Goal: Task Accomplishment & Management: Manage account settings

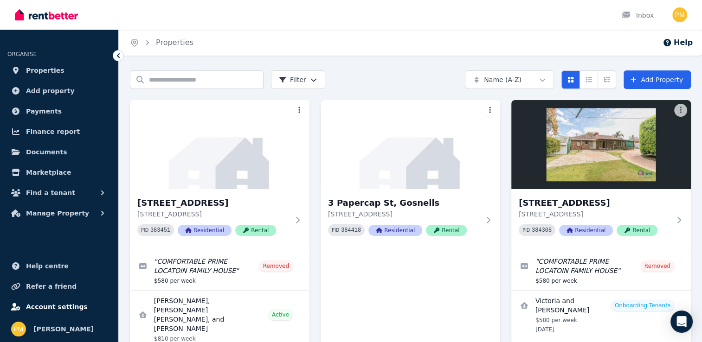
click at [48, 307] on span "Account settings" at bounding box center [57, 307] width 62 height 11
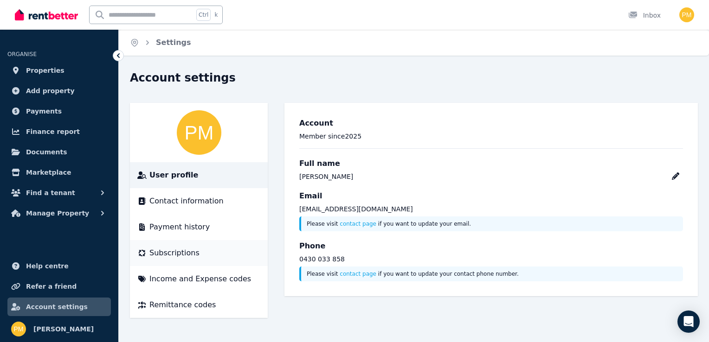
click at [157, 253] on span "Subscriptions" at bounding box center [174, 253] width 50 height 11
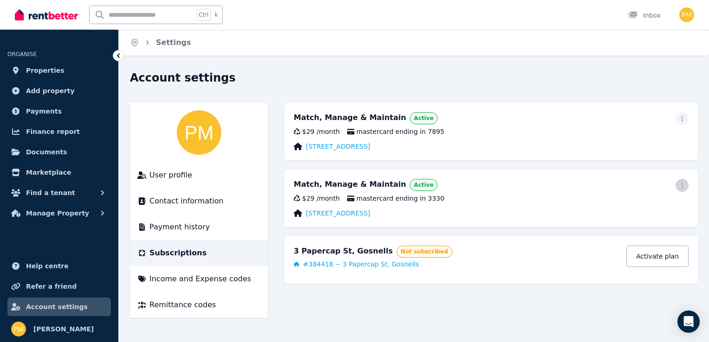
click at [683, 183] on icon "button" at bounding box center [681, 185] width 7 height 6
click at [614, 235] on span "Cancel plan" at bounding box center [640, 240] width 82 height 11
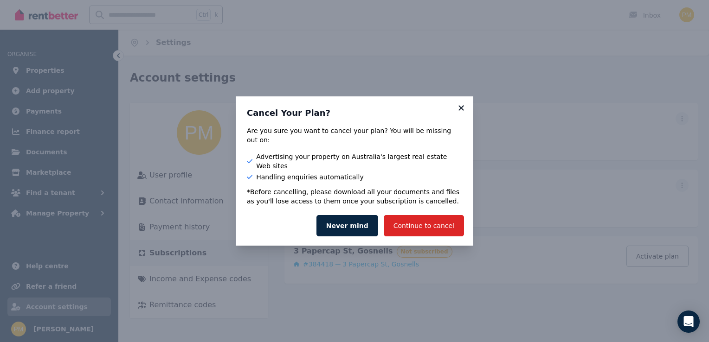
click at [459, 110] on icon at bounding box center [460, 107] width 5 height 5
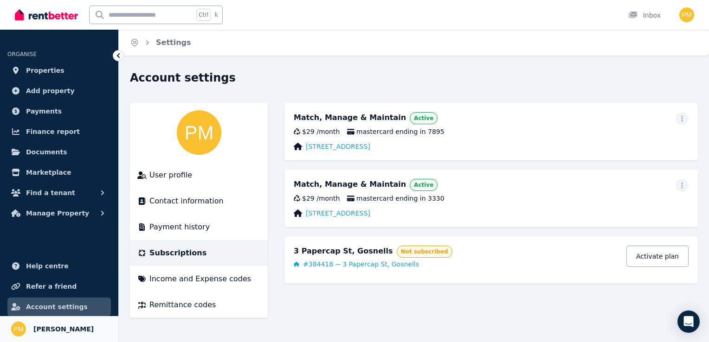
click at [42, 328] on span "[PERSON_NAME]" at bounding box center [63, 329] width 60 height 11
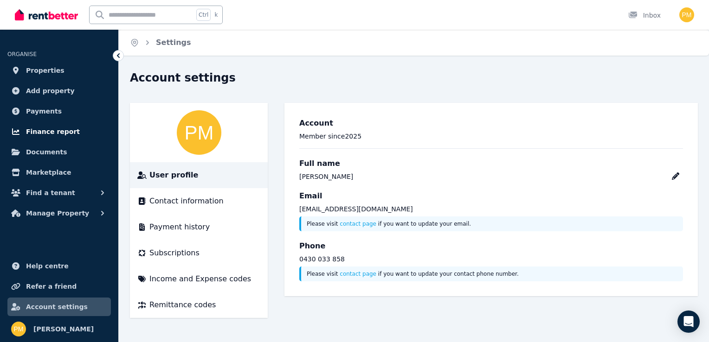
click at [44, 129] on span "Finance report" at bounding box center [53, 131] width 54 height 11
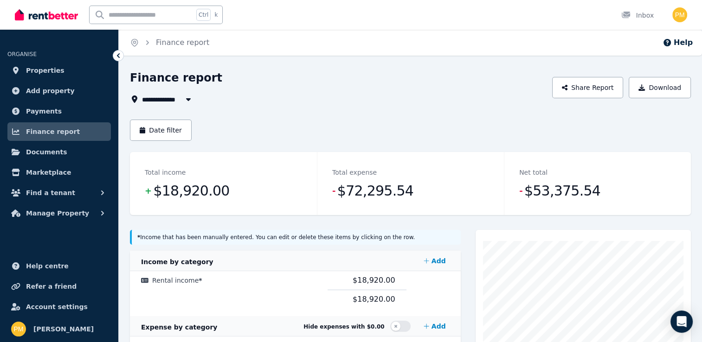
click at [187, 97] on icon "button" at bounding box center [188, 99] width 9 height 7
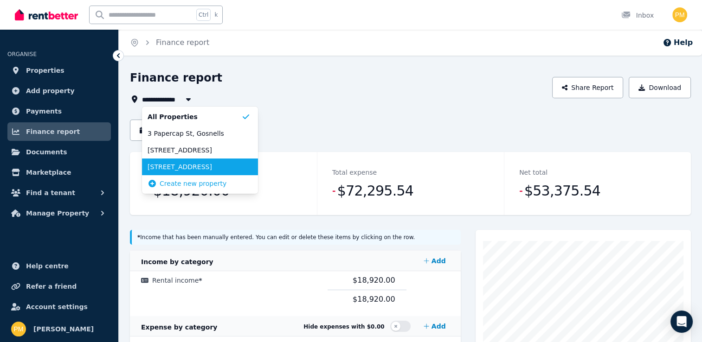
click at [170, 165] on span "[STREET_ADDRESS]" at bounding box center [195, 166] width 94 height 9
type input "**********"
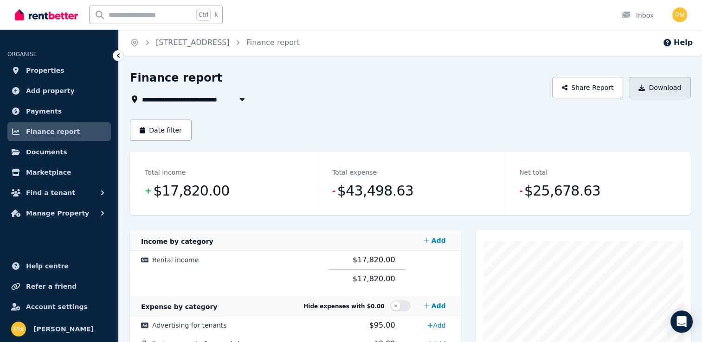
click at [656, 85] on button "Download" at bounding box center [660, 87] width 62 height 21
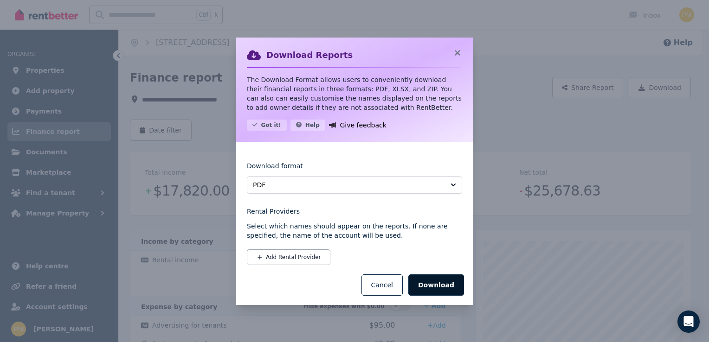
click at [435, 281] on button "Download" at bounding box center [436, 285] width 56 height 21
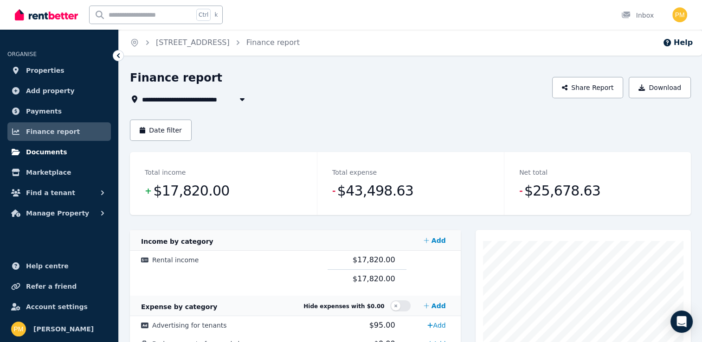
click at [60, 148] on link "Documents" at bounding box center [58, 152] width 103 height 19
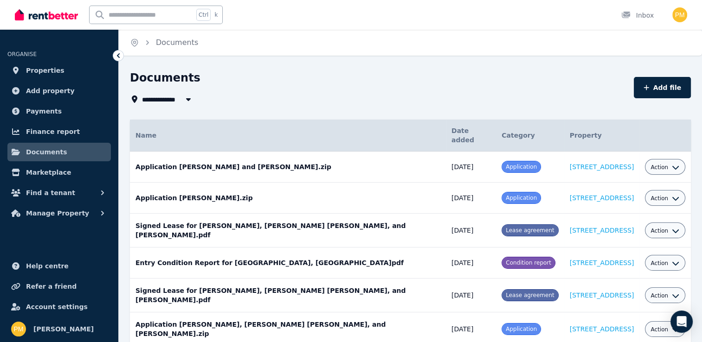
click at [187, 97] on icon "button" at bounding box center [188, 99] width 9 height 7
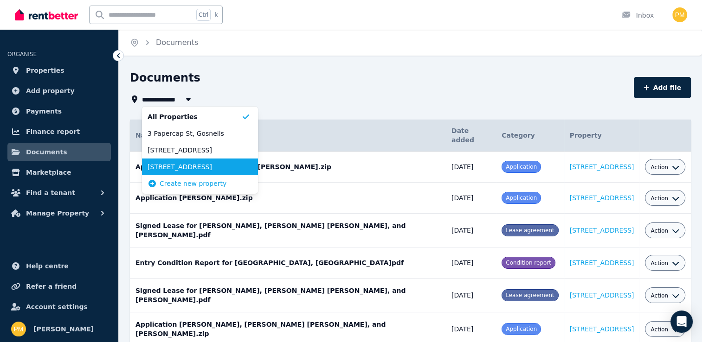
click at [180, 161] on li "[STREET_ADDRESS]" at bounding box center [200, 167] width 116 height 17
type input "**********"
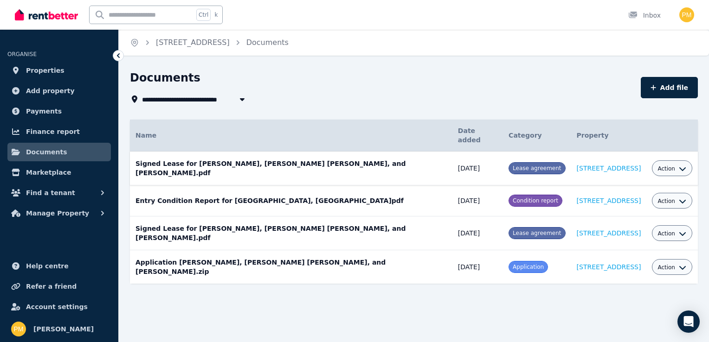
click at [679, 166] on icon "button" at bounding box center [682, 168] width 7 height 7
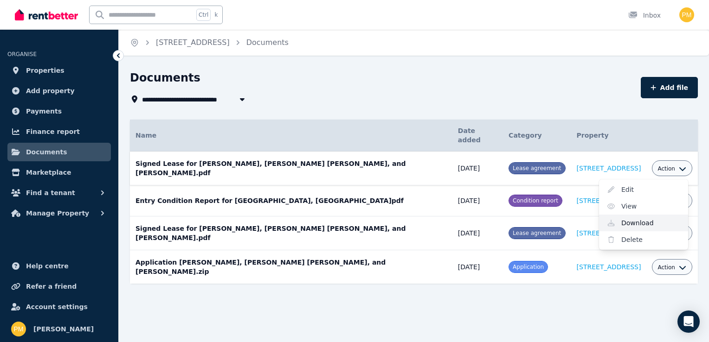
click at [626, 222] on link "Download" at bounding box center [643, 223] width 89 height 17
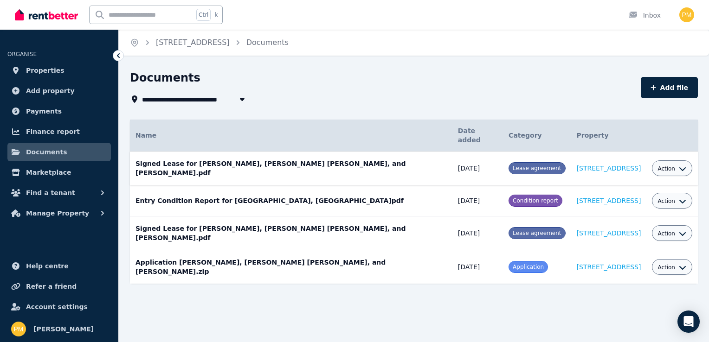
drag, startPoint x: 600, startPoint y: 103, endPoint x: 694, endPoint y: 125, distance: 96.2
click at [694, 125] on th at bounding box center [671, 136] width 51 height 32
click at [677, 200] on button "Action" at bounding box center [671, 201] width 29 height 7
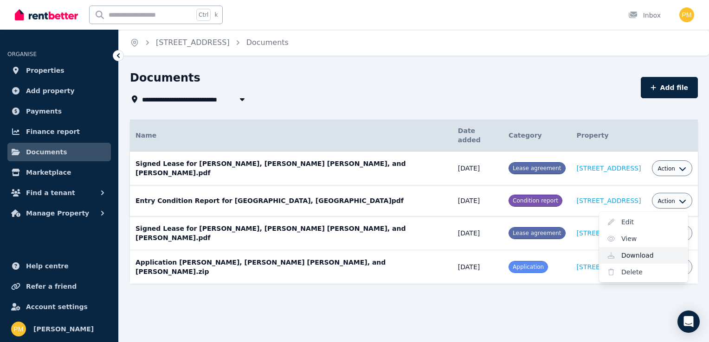
click at [642, 257] on link "Download" at bounding box center [643, 255] width 89 height 17
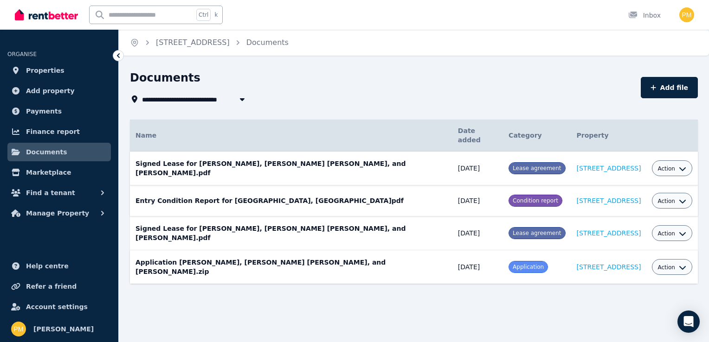
click at [679, 264] on icon "button" at bounding box center [682, 267] width 7 height 7
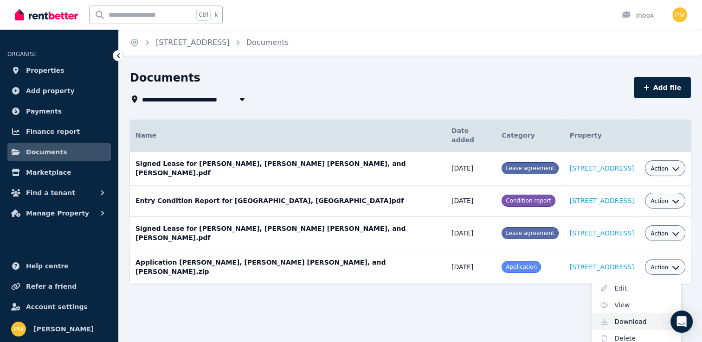
click at [635, 317] on link "Download" at bounding box center [636, 322] width 89 height 17
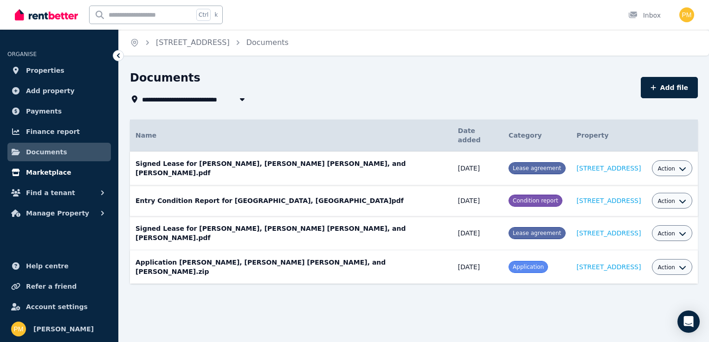
click at [53, 173] on span "Marketplace" at bounding box center [48, 172] width 45 height 11
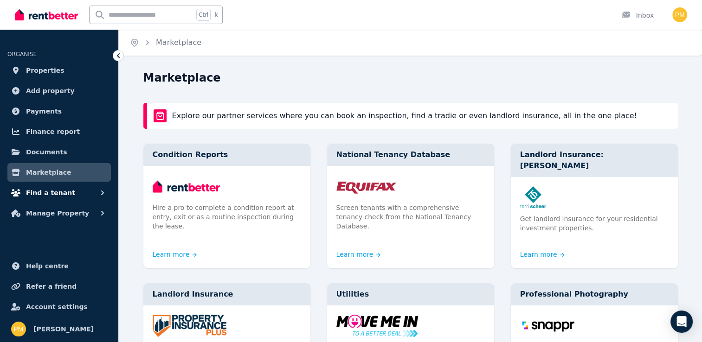
click at [46, 190] on span "Find a tenant" at bounding box center [50, 192] width 49 height 11
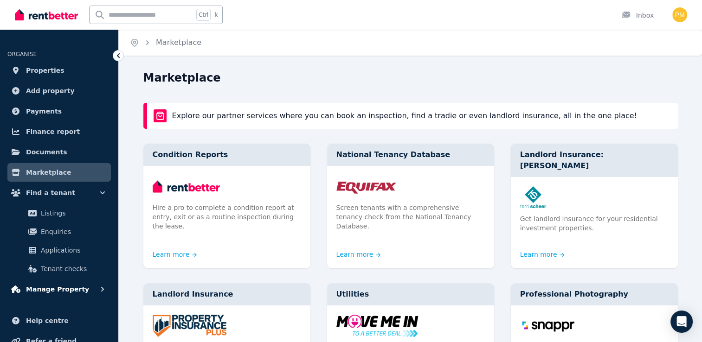
click at [32, 289] on span "Manage Property" at bounding box center [57, 289] width 63 height 11
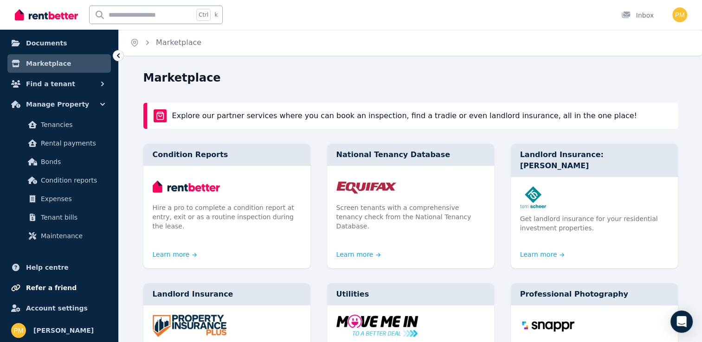
scroll to position [110, 0]
click at [91, 105] on button "Manage Property" at bounding box center [58, 103] width 103 height 19
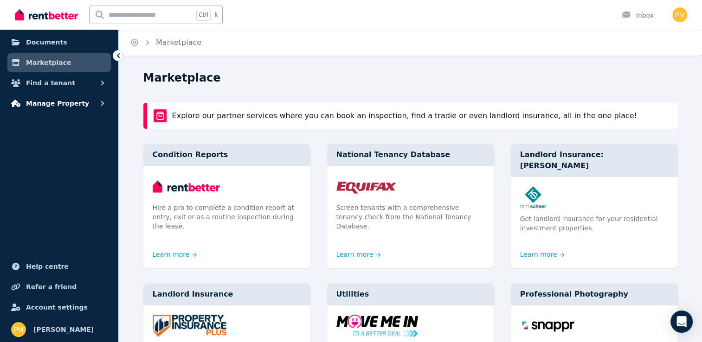
click at [100, 103] on icon "button" at bounding box center [102, 103] width 9 height 9
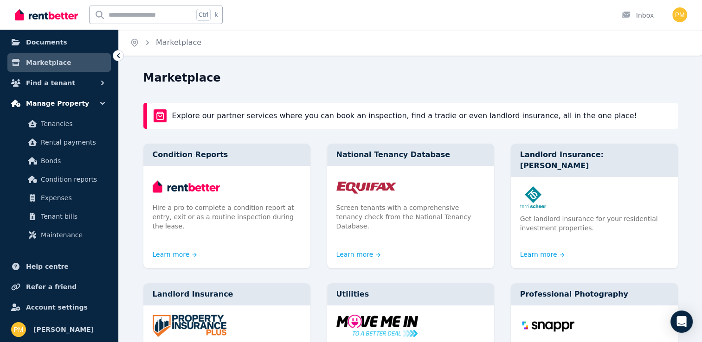
click at [101, 103] on icon "button" at bounding box center [102, 103] width 9 height 9
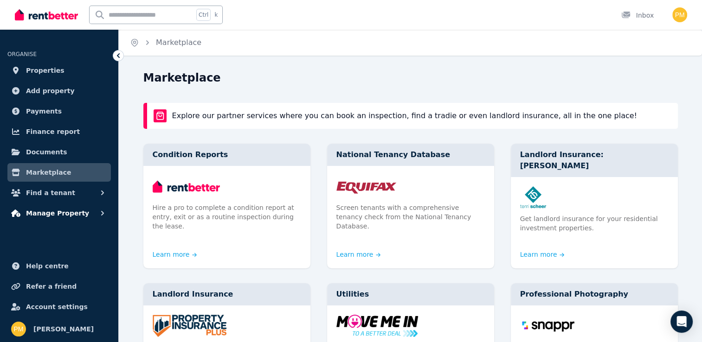
scroll to position [0, 0]
click at [48, 69] on span "Properties" at bounding box center [45, 70] width 39 height 11
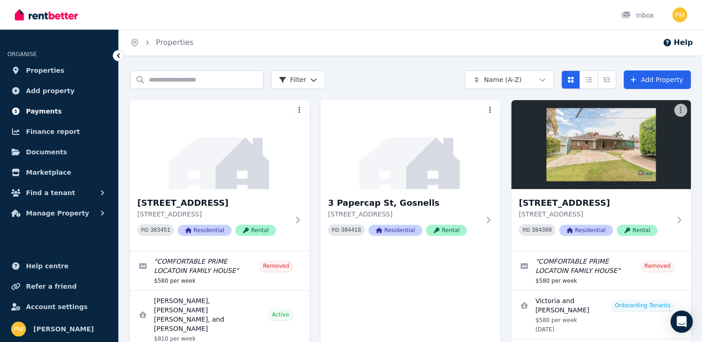
click at [43, 108] on span "Payments" at bounding box center [44, 111] width 36 height 11
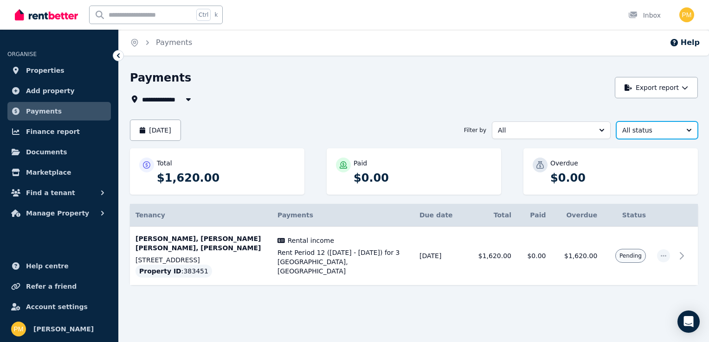
click at [678, 128] on span "All status" at bounding box center [650, 130] width 57 height 9
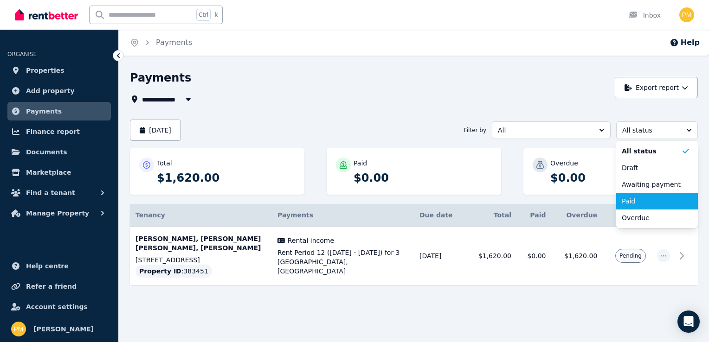
click at [643, 200] on span "Paid" at bounding box center [651, 201] width 59 height 9
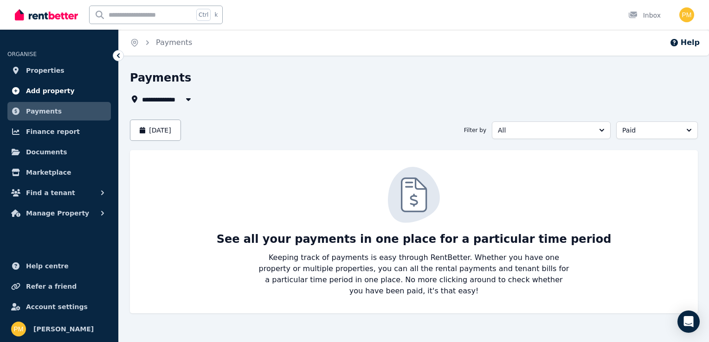
click at [54, 87] on span "Add property" at bounding box center [50, 90] width 49 height 11
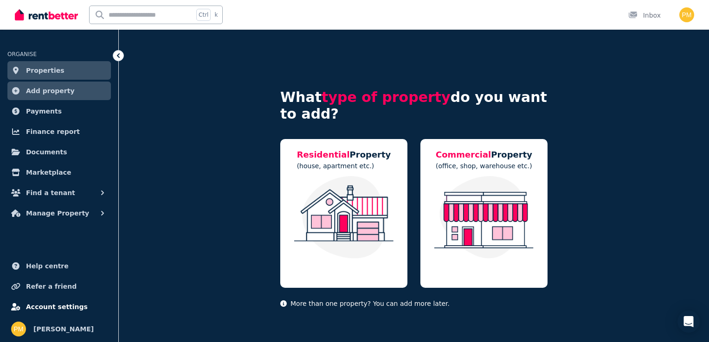
click at [38, 305] on span "Account settings" at bounding box center [57, 307] width 62 height 11
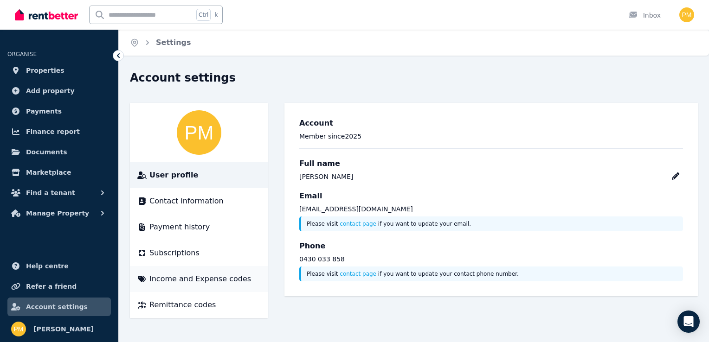
click at [189, 282] on span "Income and Expense codes" at bounding box center [200, 279] width 102 height 11
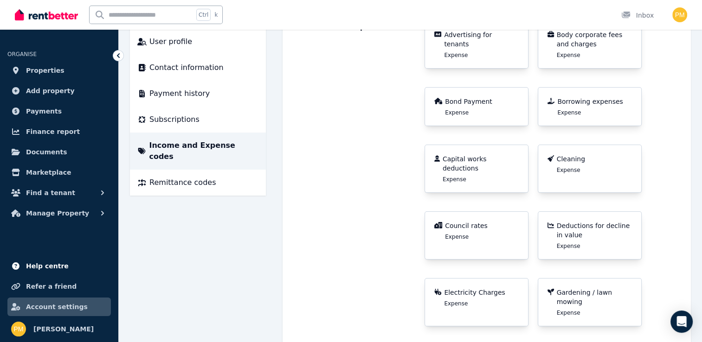
scroll to position [139, 0]
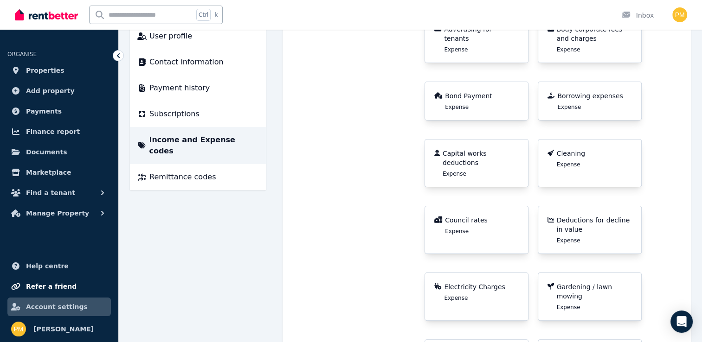
click at [41, 286] on span "Refer a friend" at bounding box center [51, 286] width 51 height 11
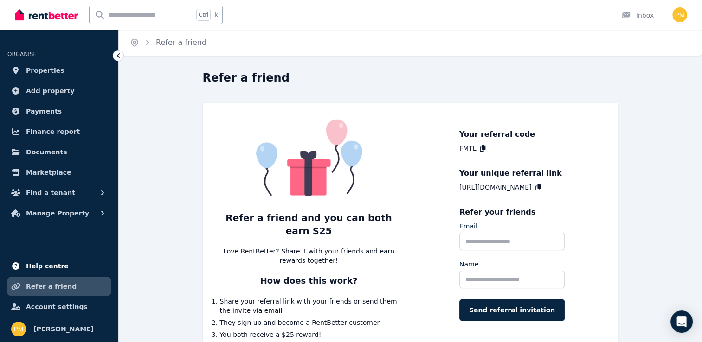
click at [50, 262] on span "Help centre" at bounding box center [47, 266] width 43 height 11
click at [46, 302] on span "Account settings" at bounding box center [57, 307] width 62 height 11
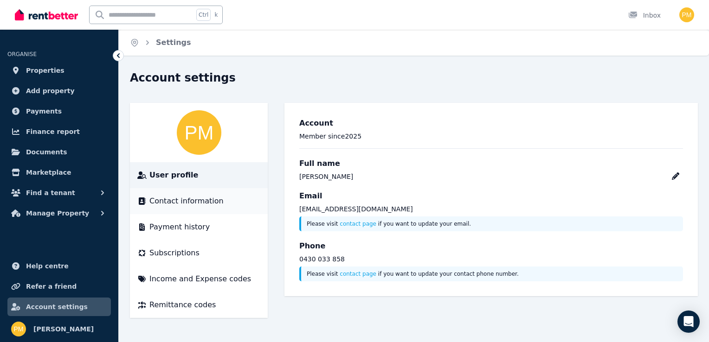
click at [164, 205] on span "Contact information" at bounding box center [186, 201] width 74 height 11
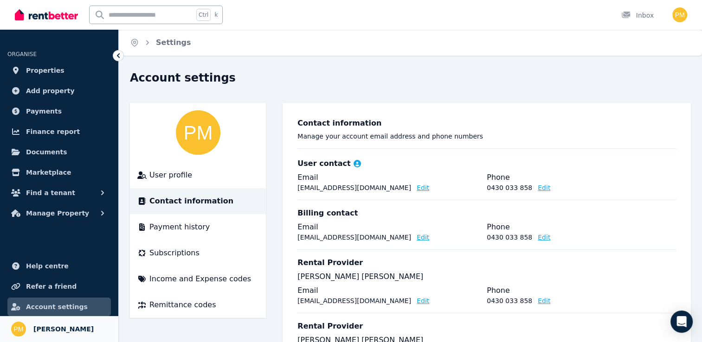
click at [35, 324] on span "[PERSON_NAME]" at bounding box center [63, 329] width 60 height 11
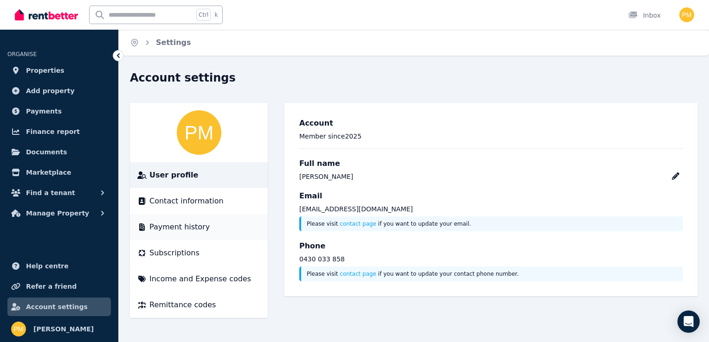
click at [179, 225] on span "Payment history" at bounding box center [179, 227] width 60 height 11
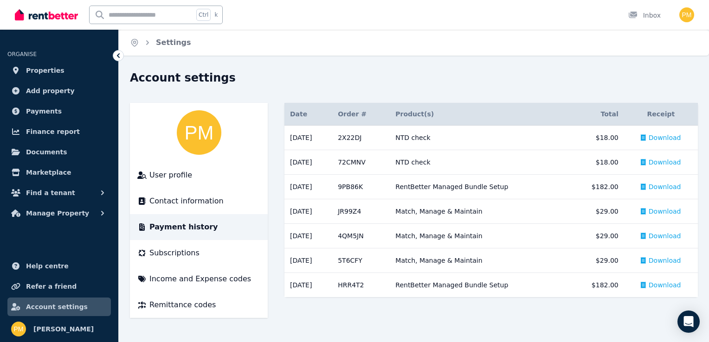
drag, startPoint x: 646, startPoint y: 284, endPoint x: 572, endPoint y: 304, distance: 76.9
click at [572, 304] on main "Date Order # Order & Product(s) Product(s) Total Receipt [DATE] # 2X22DJ NTD ch…" at bounding box center [490, 210] width 413 height 215
click at [669, 284] on span "Download" at bounding box center [665, 285] width 32 height 9
click at [665, 257] on span "Download" at bounding box center [665, 260] width 32 height 9
click at [672, 238] on span "Download" at bounding box center [665, 235] width 32 height 9
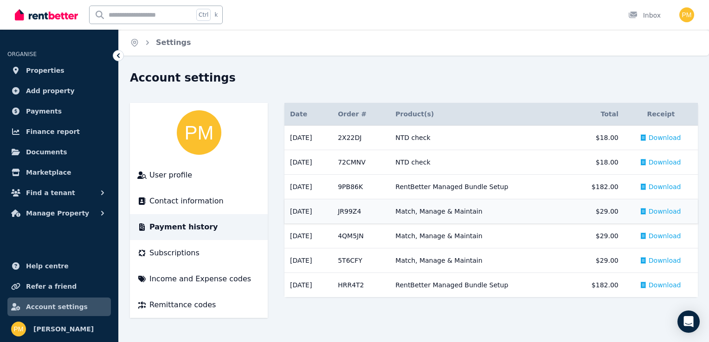
click at [670, 212] on span "Download" at bounding box center [665, 211] width 32 height 9
click at [670, 185] on span "Download" at bounding box center [665, 186] width 32 height 9
click at [674, 160] on span "Download" at bounding box center [665, 162] width 32 height 9
click at [674, 136] on span "Download" at bounding box center [665, 137] width 32 height 9
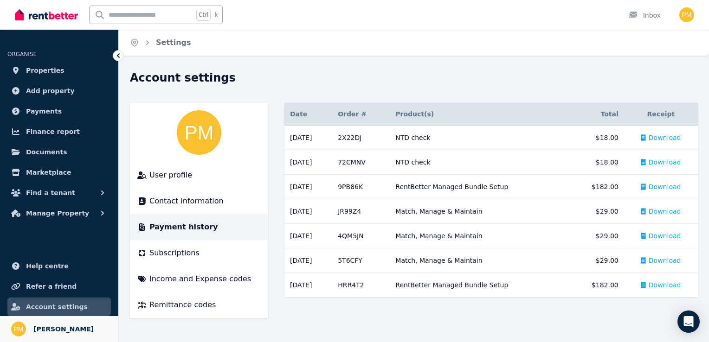
click at [46, 328] on span "[PERSON_NAME]" at bounding box center [63, 329] width 60 height 11
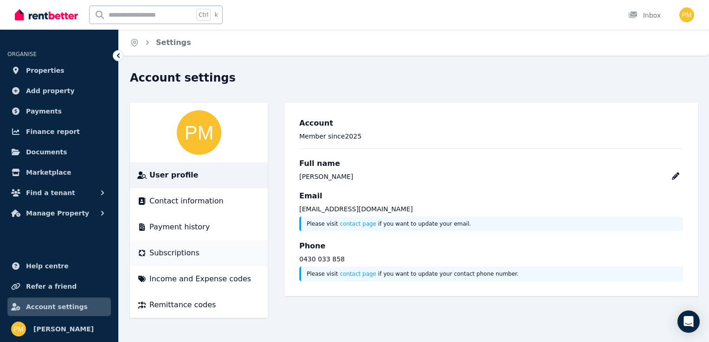
click at [162, 248] on span "Subscriptions" at bounding box center [174, 253] width 50 height 11
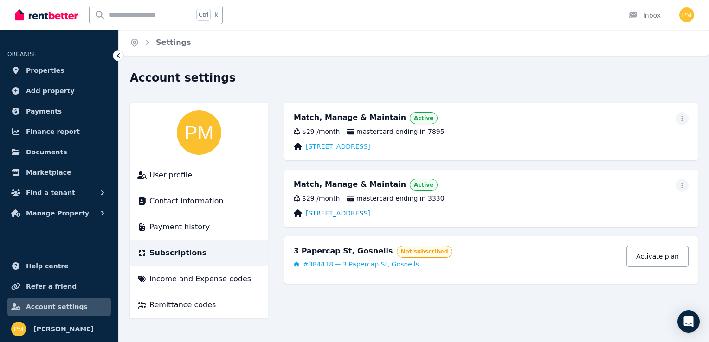
click at [321, 212] on link "[STREET_ADDRESS]" at bounding box center [338, 213] width 64 height 9
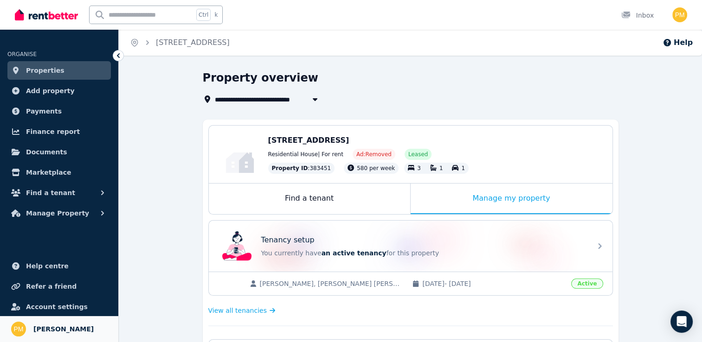
click at [44, 324] on span "[PERSON_NAME]" at bounding box center [63, 329] width 60 height 11
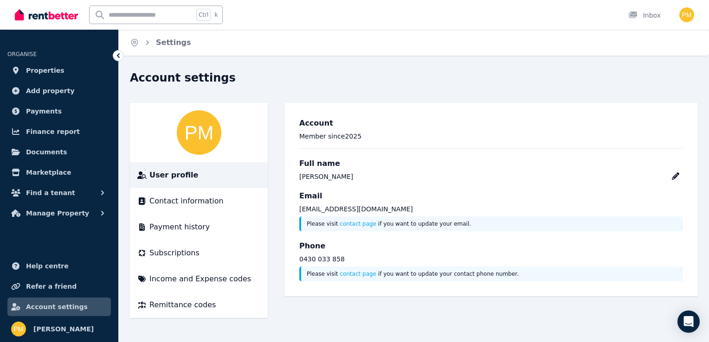
click at [47, 307] on span "Account settings" at bounding box center [57, 307] width 62 height 11
click at [57, 285] on span "Refer a friend" at bounding box center [51, 286] width 51 height 11
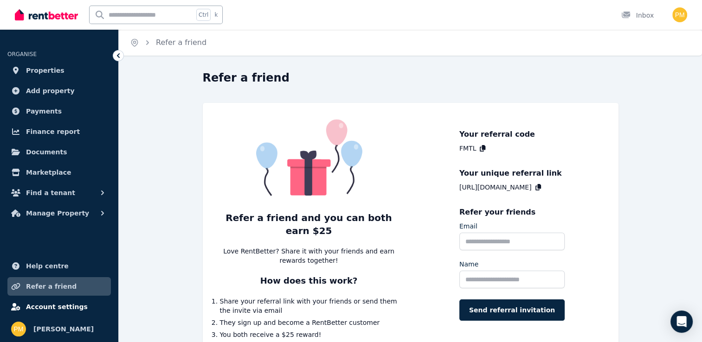
click at [52, 308] on span "Account settings" at bounding box center [57, 307] width 62 height 11
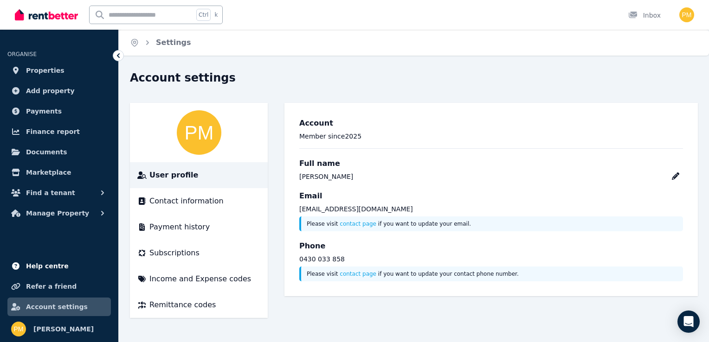
click at [58, 263] on span "Help centre" at bounding box center [47, 266] width 43 height 11
click at [72, 290] on link "Refer a friend" at bounding box center [58, 286] width 103 height 19
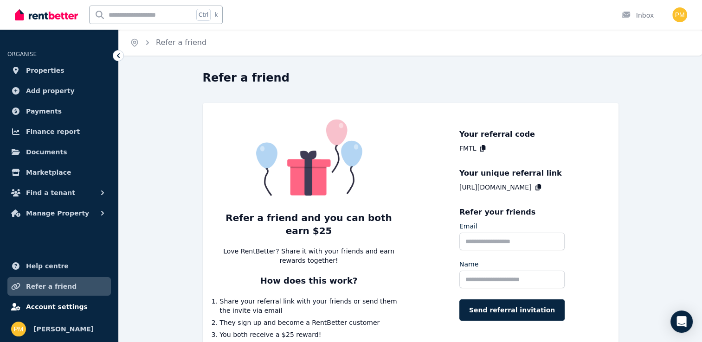
click at [62, 305] on span "Account settings" at bounding box center [57, 307] width 62 height 11
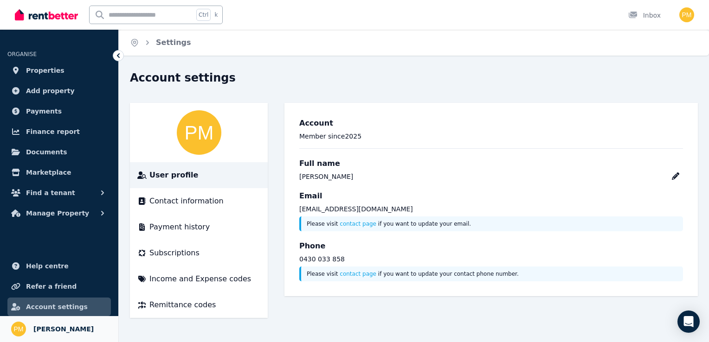
click at [58, 324] on span "[PERSON_NAME]" at bounding box center [63, 329] width 60 height 11
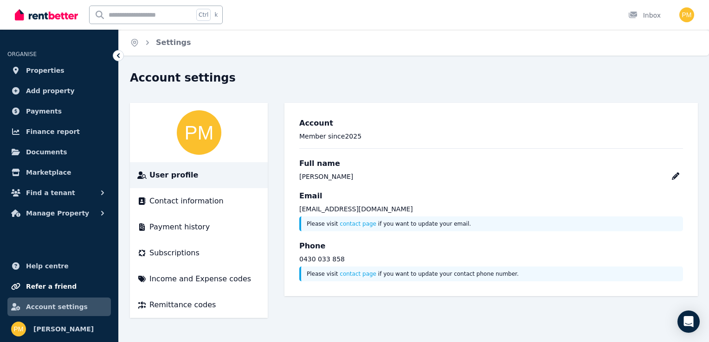
click at [39, 284] on span "Refer a friend" at bounding box center [51, 286] width 51 height 11
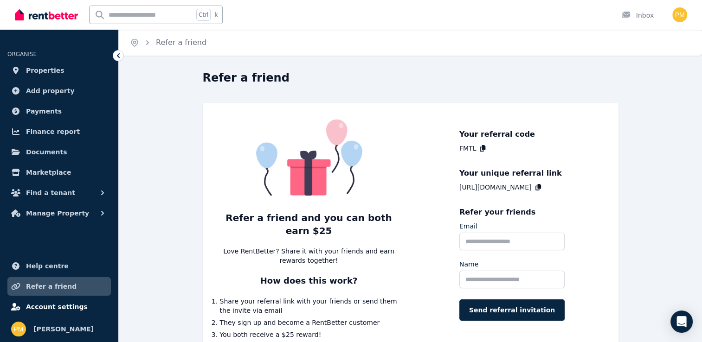
click at [38, 306] on span "Account settings" at bounding box center [57, 307] width 62 height 11
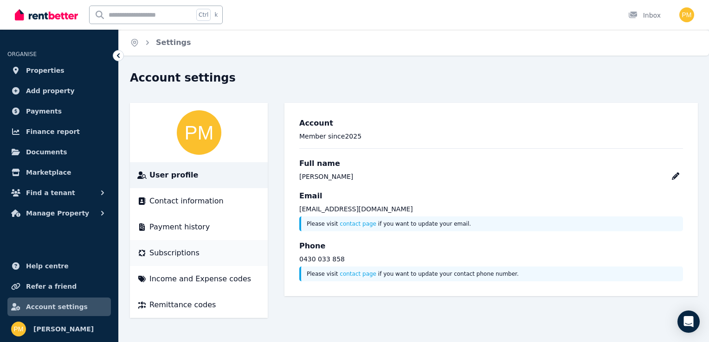
click at [177, 251] on span "Subscriptions" at bounding box center [174, 253] width 50 height 11
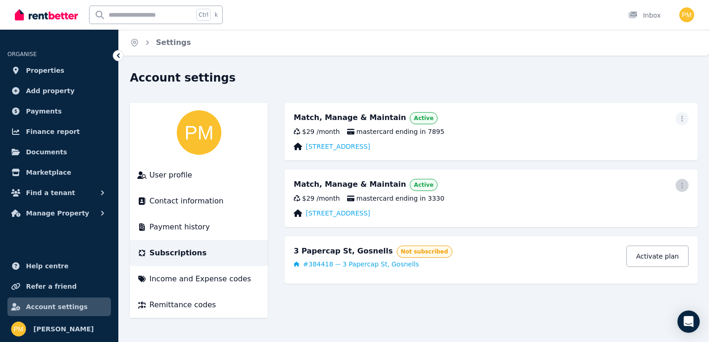
click at [682, 186] on icon "button" at bounding box center [681, 185] width 7 height 6
click at [609, 235] on span "Cancel plan" at bounding box center [640, 240] width 82 height 11
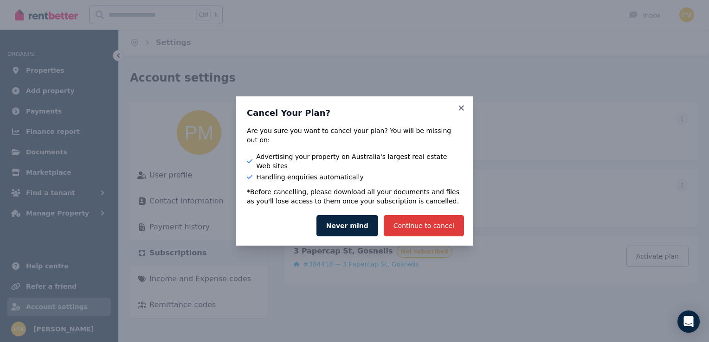
click at [442, 215] on button "Continue to cancel" at bounding box center [424, 225] width 80 height 21
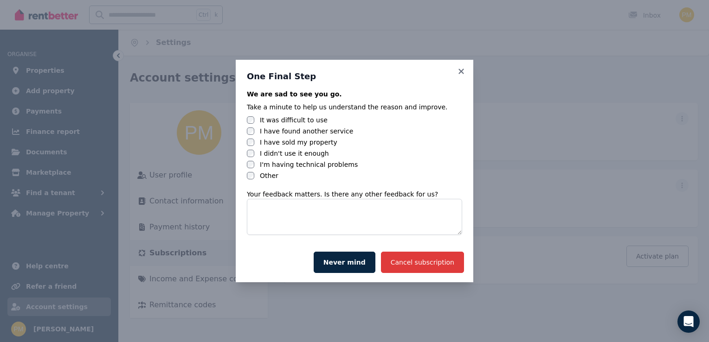
click at [427, 262] on button "Cancel subscription" at bounding box center [422, 262] width 83 height 21
